Goal: Task Accomplishment & Management: Use online tool/utility

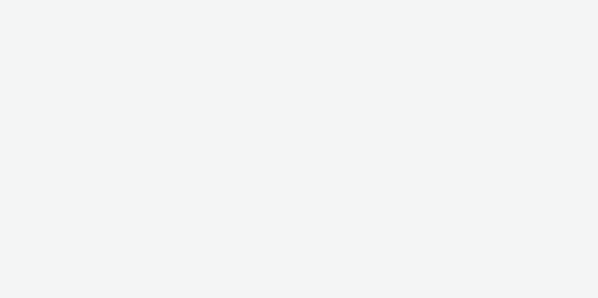
select select "12ae2080-7ca6-4825-bf72-a476c178699d"
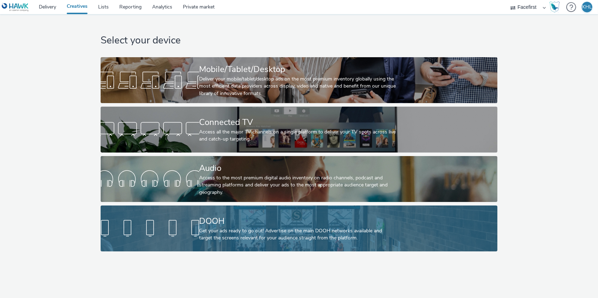
click at [329, 241] on div "Get your ads ready to go out! Advertise on the main DOOH networks available and…" at bounding box center [297, 234] width 197 height 14
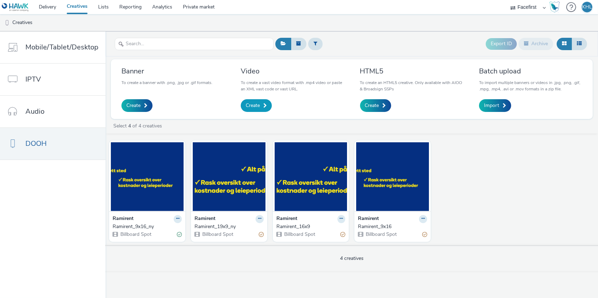
click at [251, 103] on span "Create" at bounding box center [253, 105] width 14 height 7
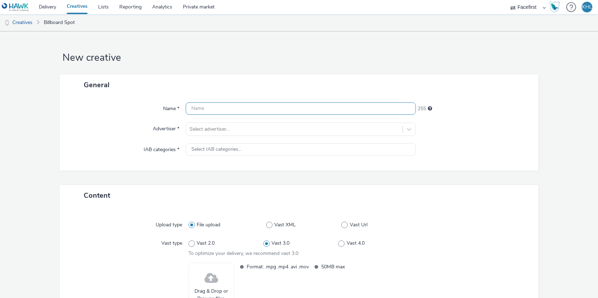
click at [290, 107] on input "text" at bounding box center [301, 108] width 231 height 12
type input "Bose_5sek_SE"
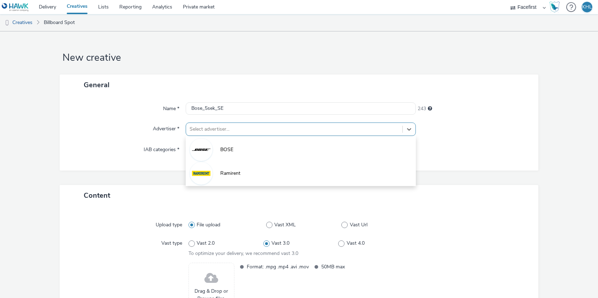
click at [255, 128] on div at bounding box center [295, 129] width 210 height 8
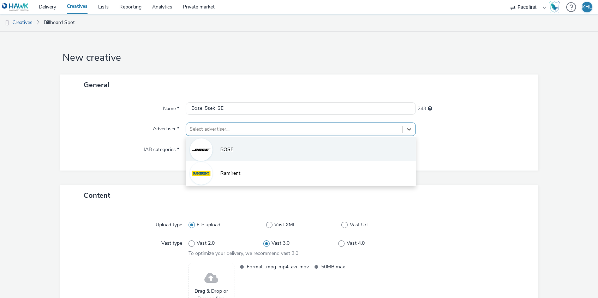
click at [250, 148] on li "BOSE" at bounding box center [301, 149] width 231 height 24
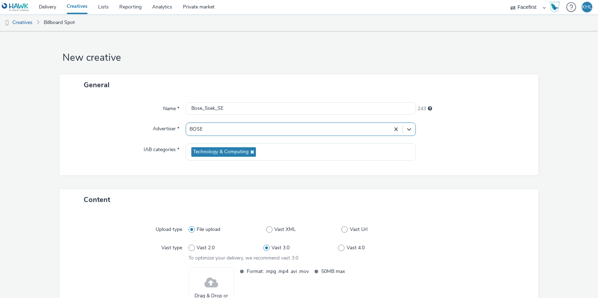
click at [203, 280] on div "Drag & Drop or Browse files." at bounding box center [212, 290] width 46 height 46
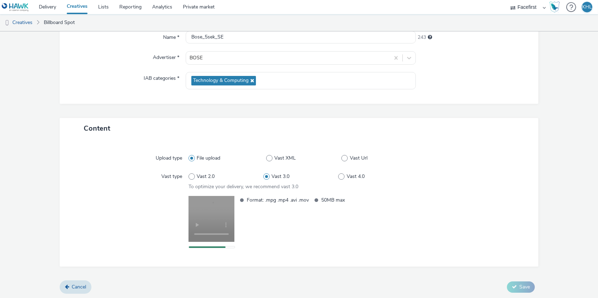
scroll to position [71, 0]
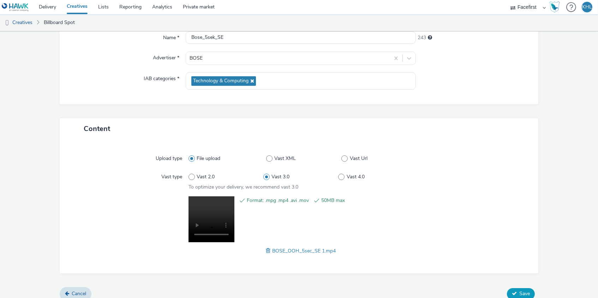
click at [521, 291] on span "Save" at bounding box center [524, 293] width 11 height 7
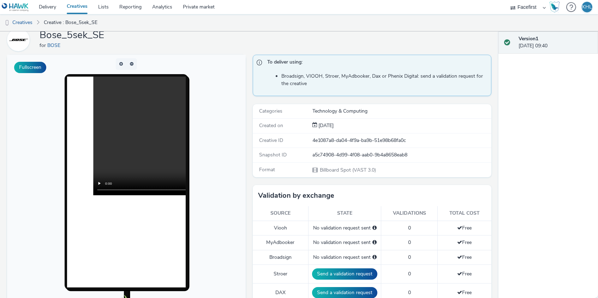
scroll to position [29, 0]
click at [130, 139] on video at bounding box center [211, 136] width 237 height 119
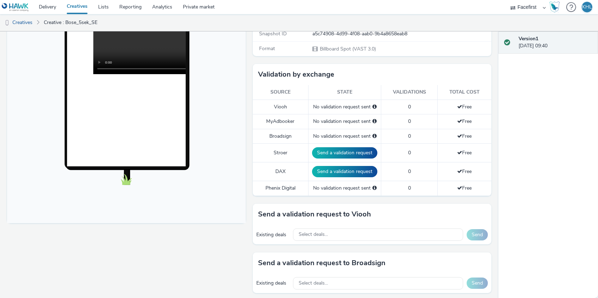
scroll to position [171, 0]
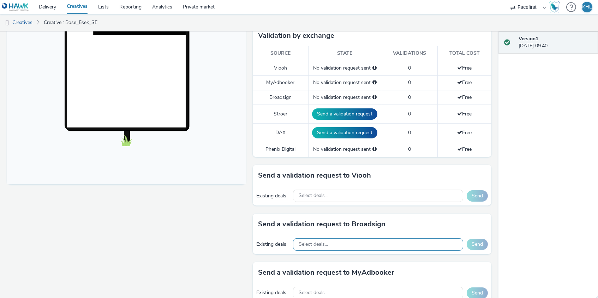
click at [337, 240] on div "Select deals..." at bounding box center [378, 244] width 170 height 12
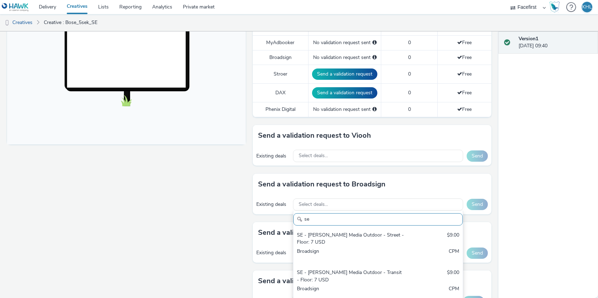
scroll to position [244, 0]
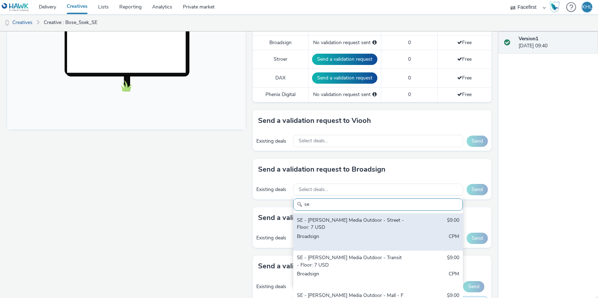
type input "se"
click at [403, 233] on div "Broadsign" at bounding box center [350, 240] width 107 height 14
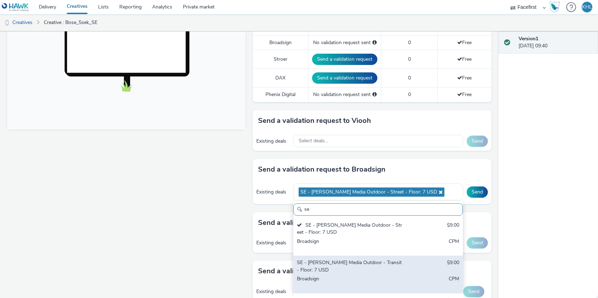
click at [396, 264] on div "SE - [PERSON_NAME] Media Outdoor - Transit - Floor: 7 USD" at bounding box center [350, 266] width 107 height 14
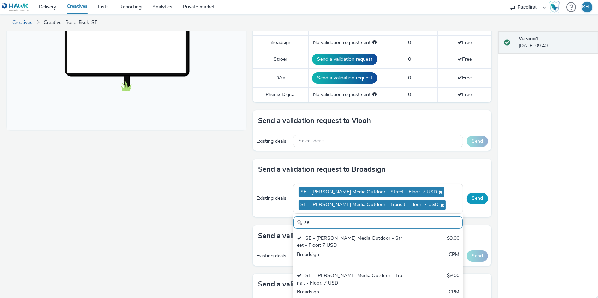
click at [477, 196] on button "Send" at bounding box center [477, 198] width 21 height 11
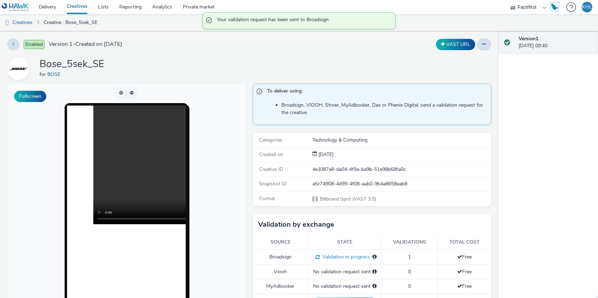
scroll to position [0, 0]
click at [84, 11] on link "Creatives" at bounding box center [76, 7] width 31 height 14
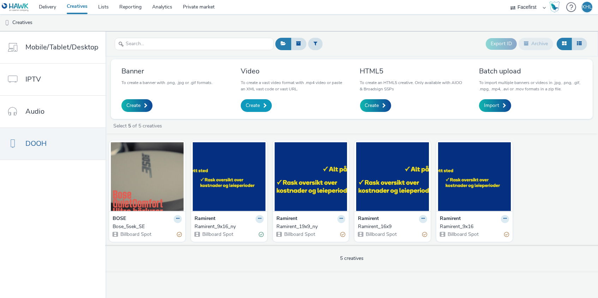
click at [251, 107] on span "Create" at bounding box center [253, 105] width 14 height 7
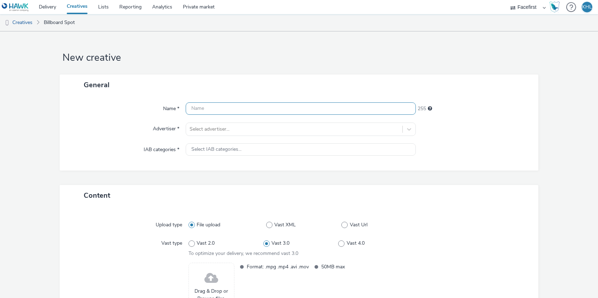
click at [233, 111] on input "text" at bounding box center [301, 108] width 231 height 12
type input "Bose_10sek_NO"
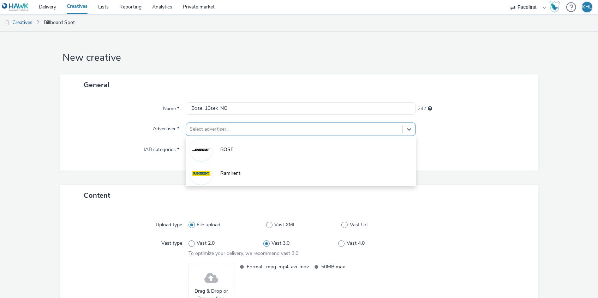
click at [288, 127] on div at bounding box center [295, 129] width 210 height 8
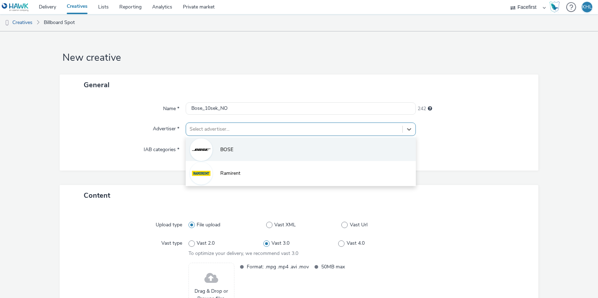
click at [264, 156] on li "BOSE" at bounding box center [301, 149] width 231 height 24
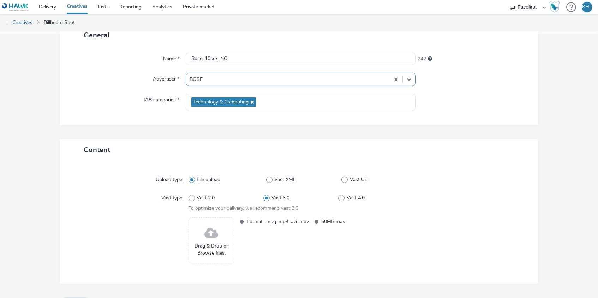
scroll to position [50, 0]
click at [207, 237] on span at bounding box center [211, 232] width 14 height 19
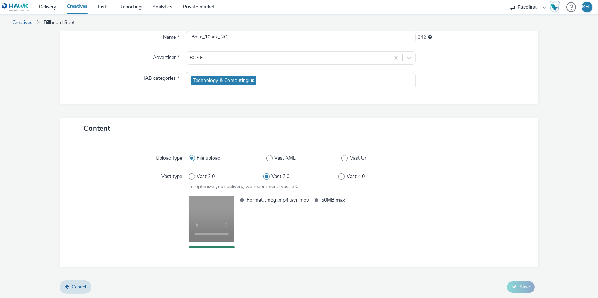
scroll to position [71, 0]
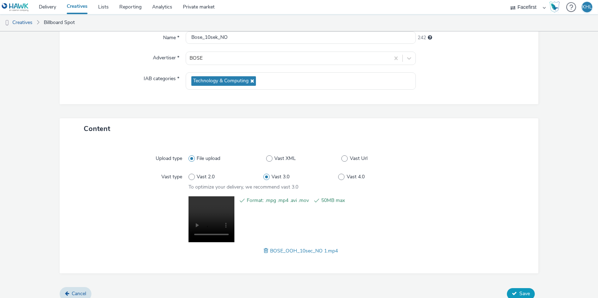
click at [521, 290] on span "Save" at bounding box center [524, 293] width 11 height 7
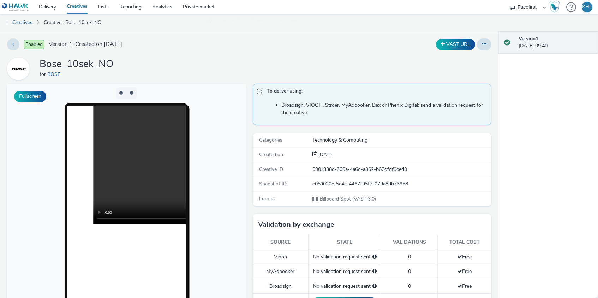
click at [124, 165] on video at bounding box center [211, 165] width 237 height 119
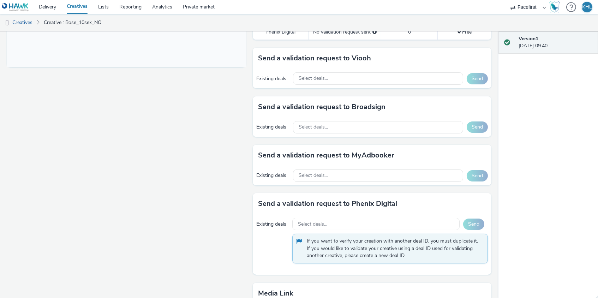
scroll to position [279, 0]
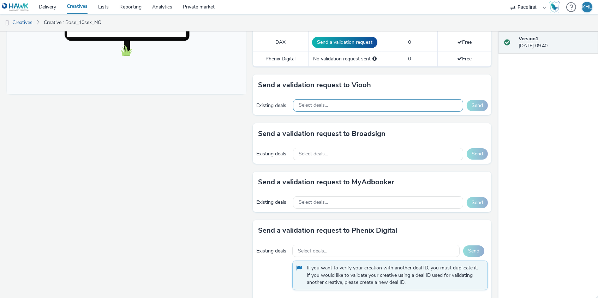
click at [357, 99] on div "Select deals..." at bounding box center [378, 105] width 170 height 12
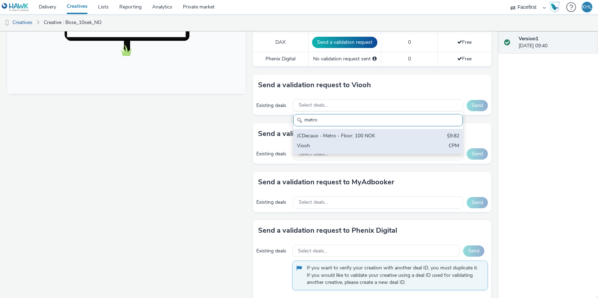
type input "metro"
click at [385, 133] on div "JCDecaux - Metro - Floor: 100 NOK" at bounding box center [350, 136] width 107 height 8
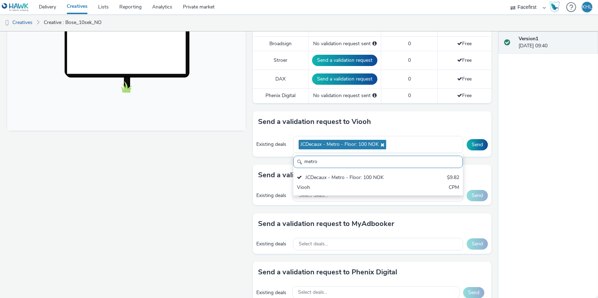
scroll to position [242, 0]
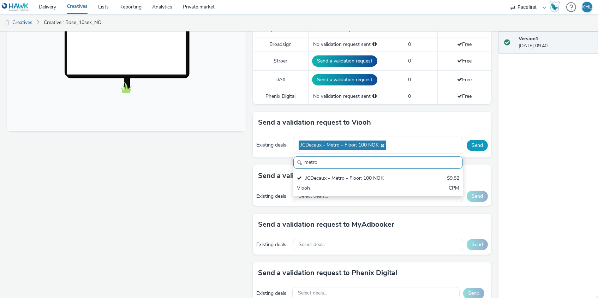
click at [476, 142] on button "Send" at bounding box center [477, 145] width 21 height 11
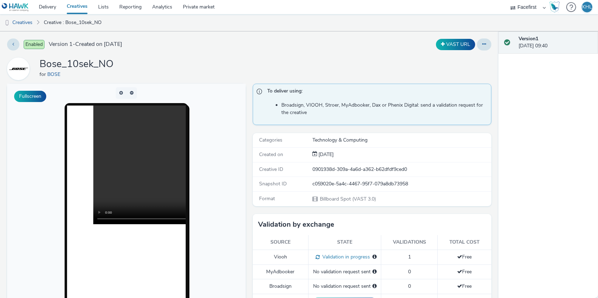
scroll to position [217, 0]
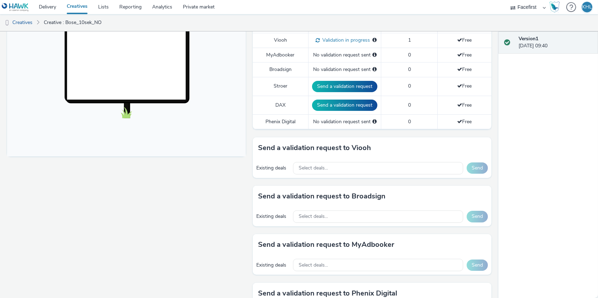
click at [84, 8] on link "Creatives" at bounding box center [76, 7] width 31 height 14
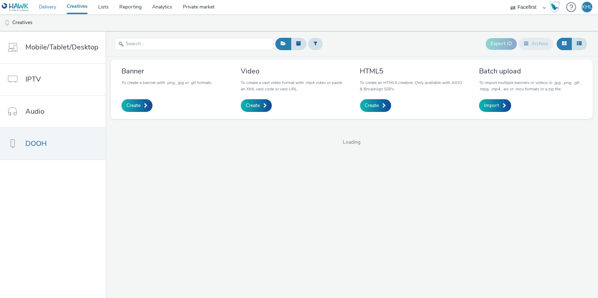
click at [50, 5] on link "Delivery" at bounding box center [48, 7] width 28 height 14
